Goal: Transaction & Acquisition: Purchase product/service

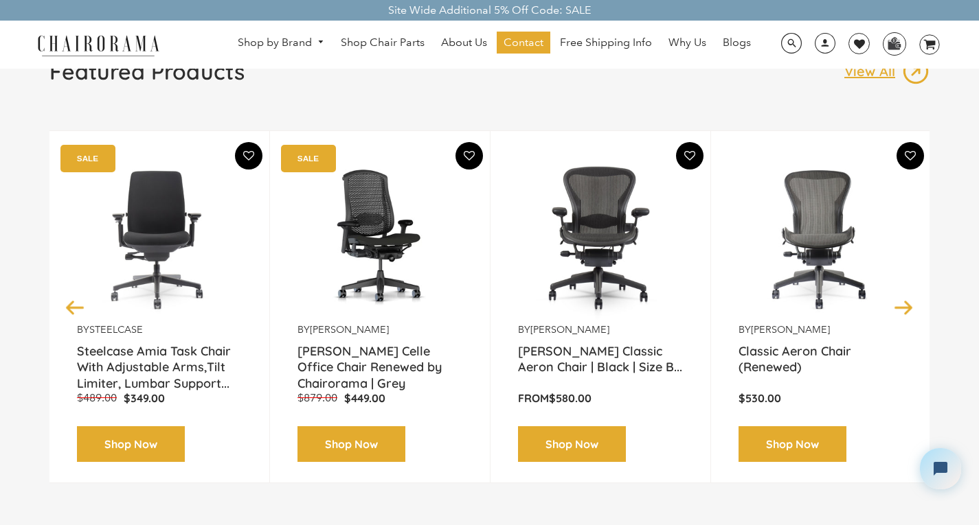
scroll to position [142, 0]
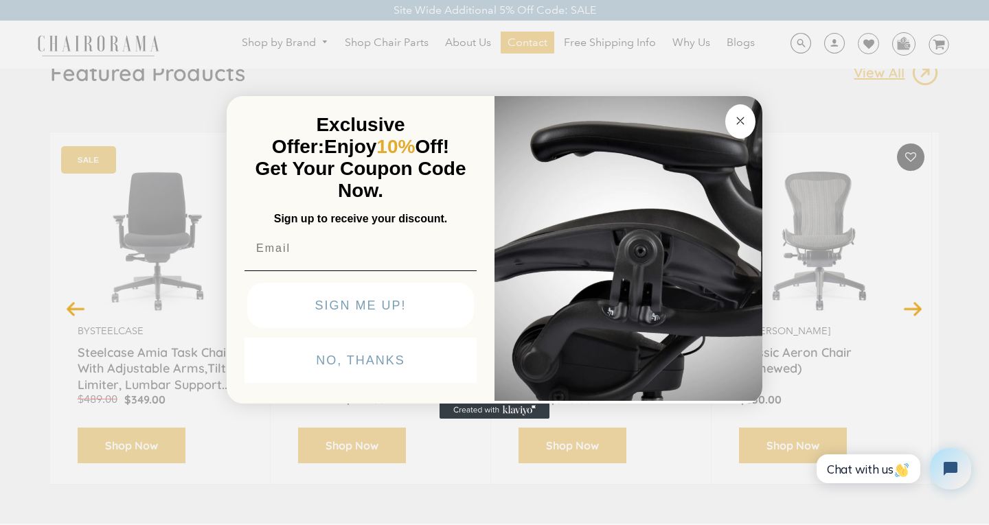
click at [740, 117] on circle "Close dialog" at bounding box center [741, 121] width 16 height 16
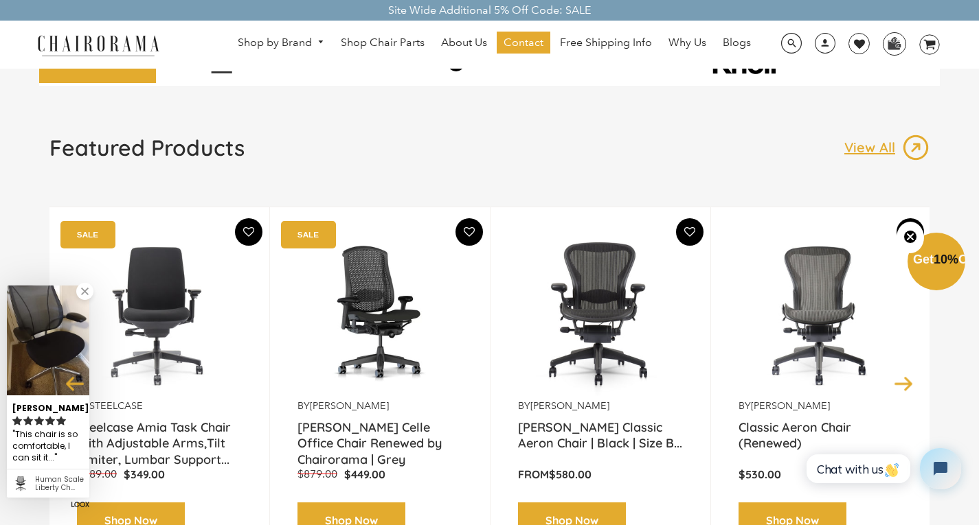
scroll to position [0, 0]
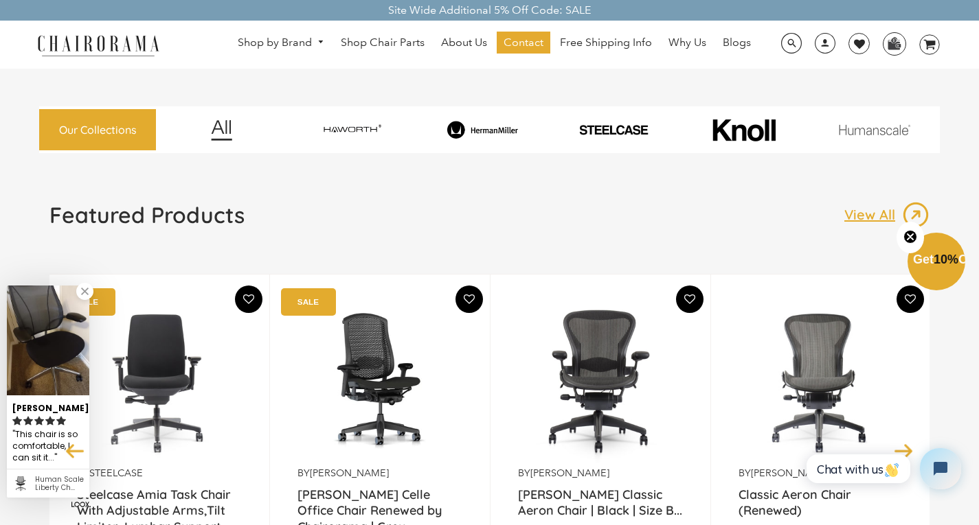
click at [511, 130] on img at bounding box center [483, 130] width 126 height 18
